Goal: Information Seeking & Learning: Understand process/instructions

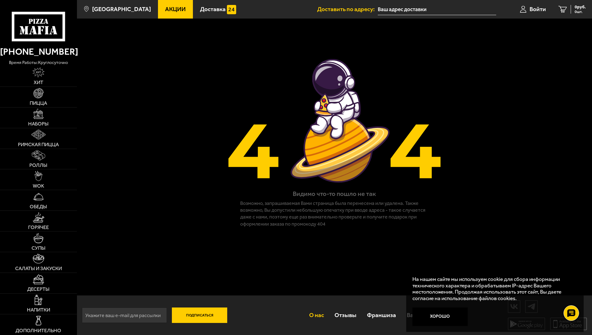
click at [320, 324] on link "О нас" at bounding box center [315, 315] width 25 height 20
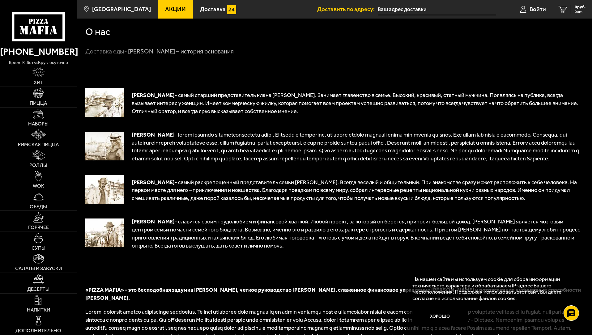
scroll to position [216, 0]
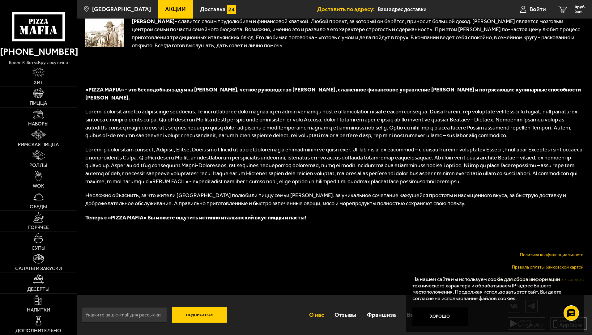
click at [568, 267] on link "Правила оплаты банковской картой" at bounding box center [548, 267] width 72 height 5
